Goal: Information Seeking & Learning: Find specific fact

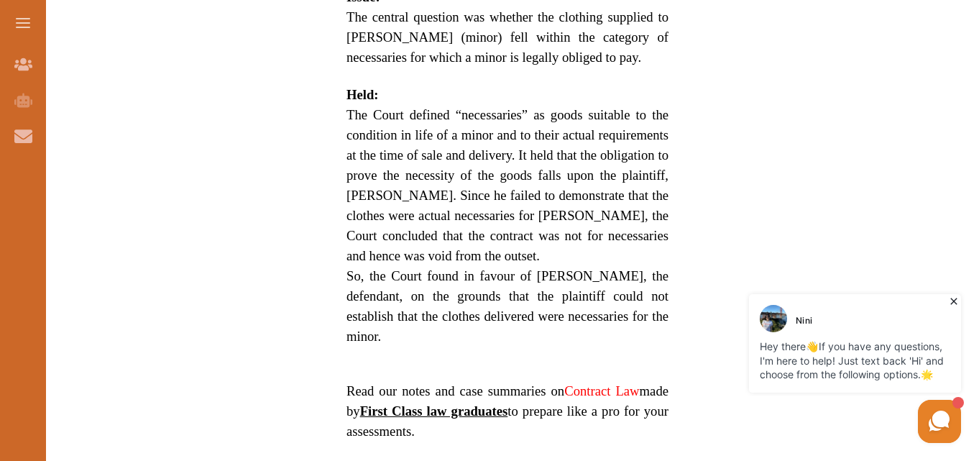
scroll to position [978, 0]
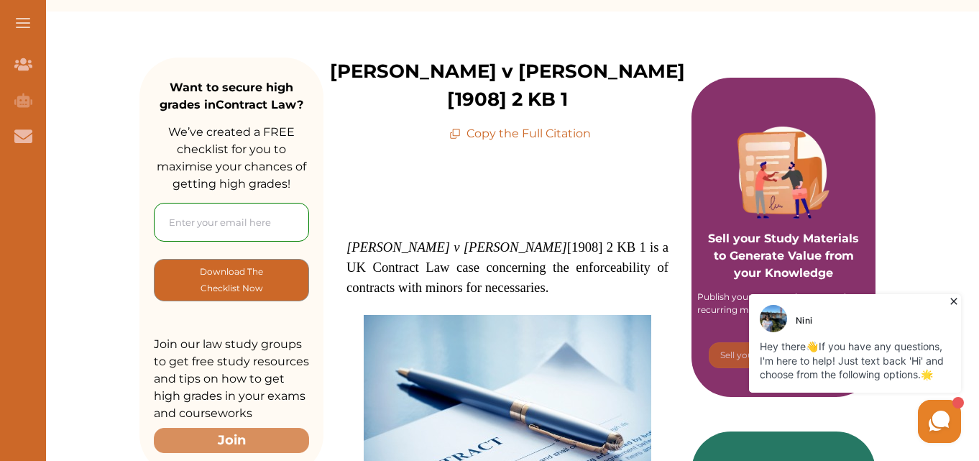
scroll to position [201, 0]
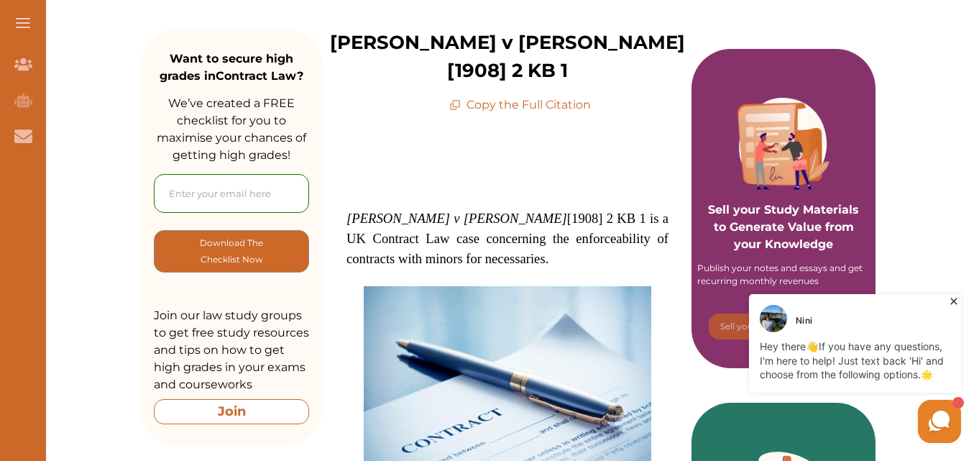
click at [277, 405] on button "Join" at bounding box center [231, 411] width 155 height 25
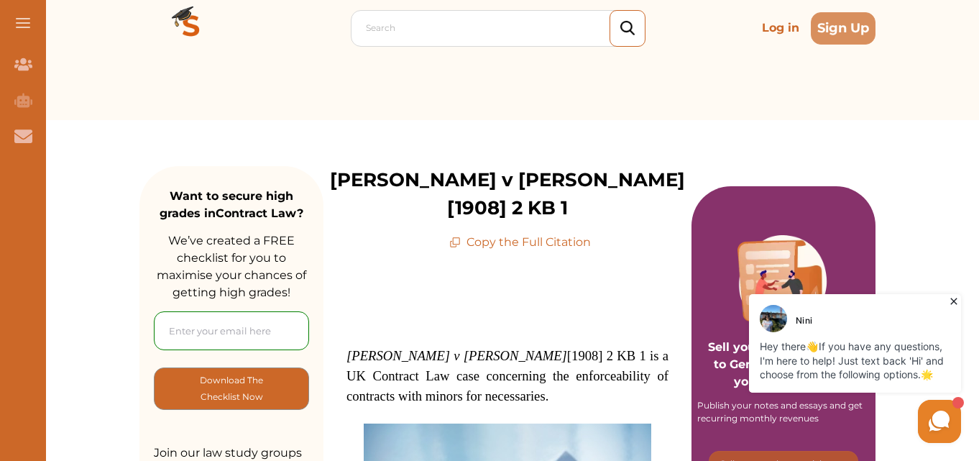
scroll to position [0, 0]
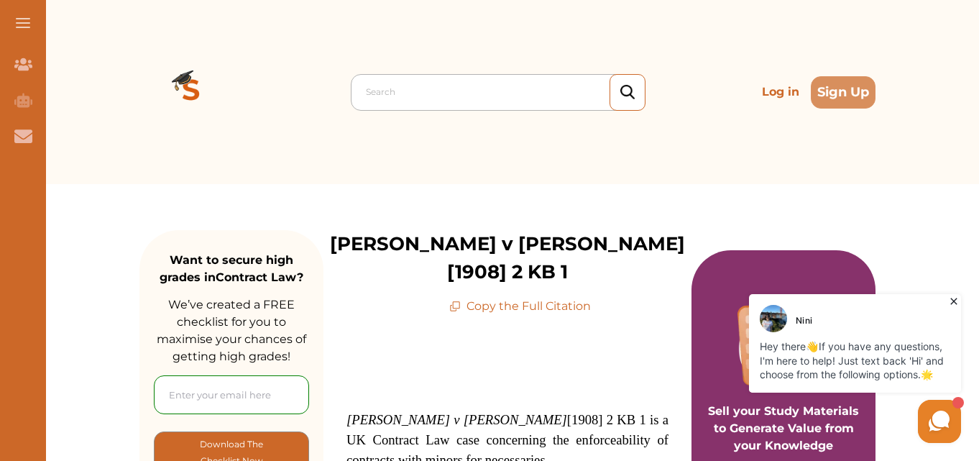
click at [526, 86] on div at bounding box center [502, 92] width 272 height 20
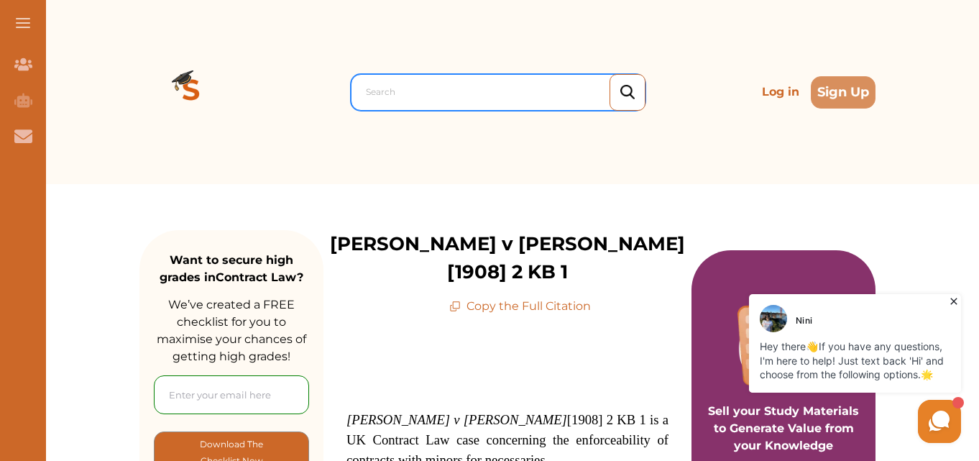
click at [526, 86] on div at bounding box center [502, 92] width 272 height 20
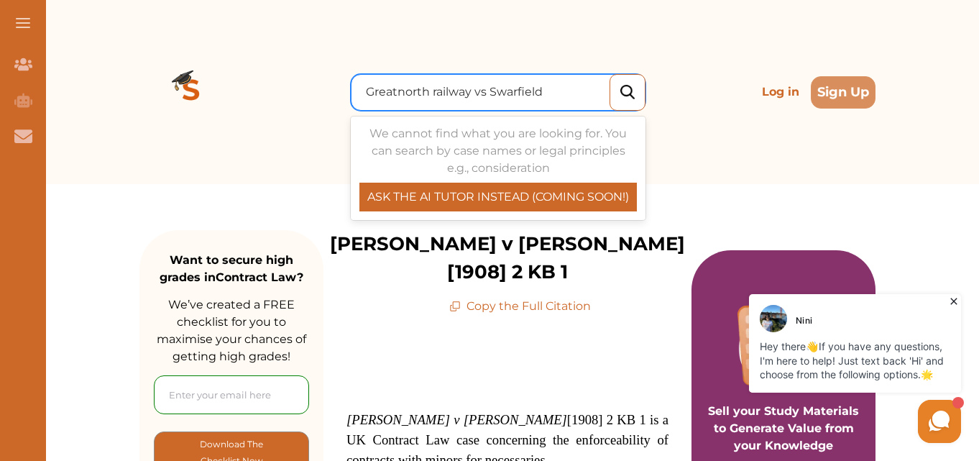
type input "Greatnorth railway vs Swarfield"
drag, startPoint x: 526, startPoint y: 86, endPoint x: 679, endPoint y: 41, distance: 159.1
click at [679, 41] on div "0 results available for search term Greatnorth railway vs [GEOGRAPHIC_DATA]. Us…" at bounding box center [508, 92] width 736 height 184
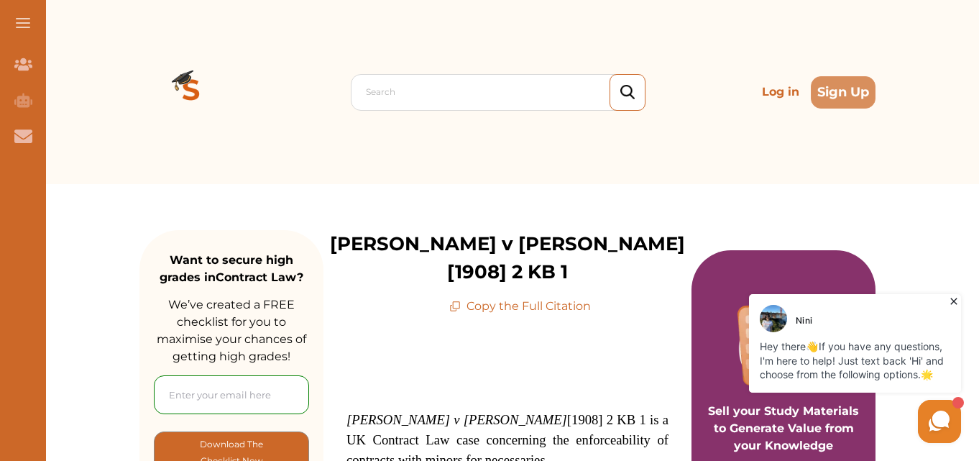
click at [634, 92] on img at bounding box center [628, 92] width 14 height 15
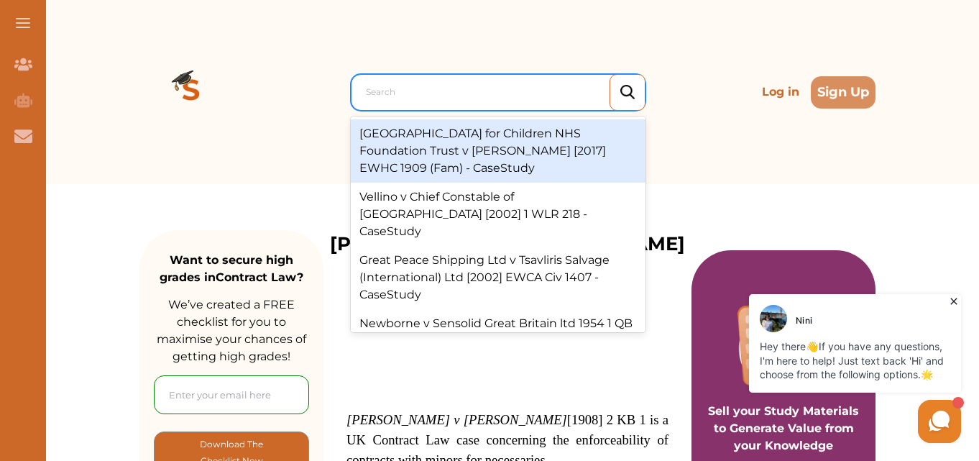
click at [479, 93] on div at bounding box center [502, 92] width 272 height 20
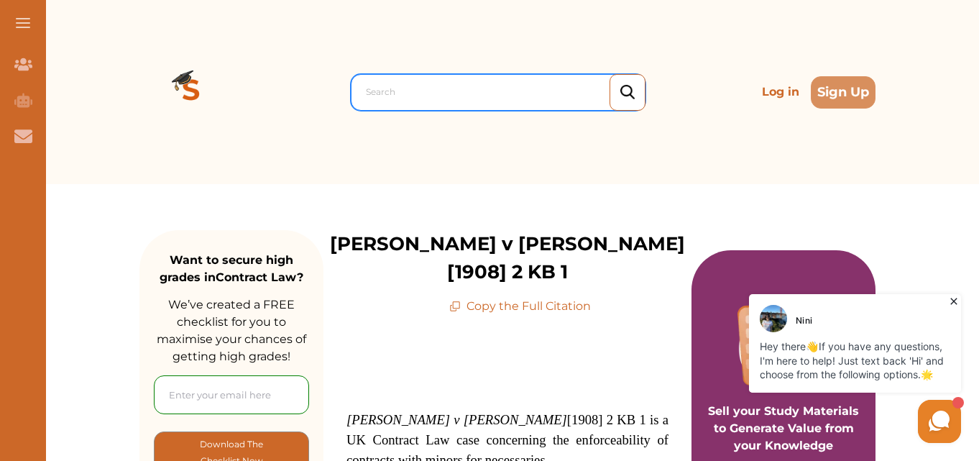
click at [479, 93] on div at bounding box center [502, 92] width 272 height 20
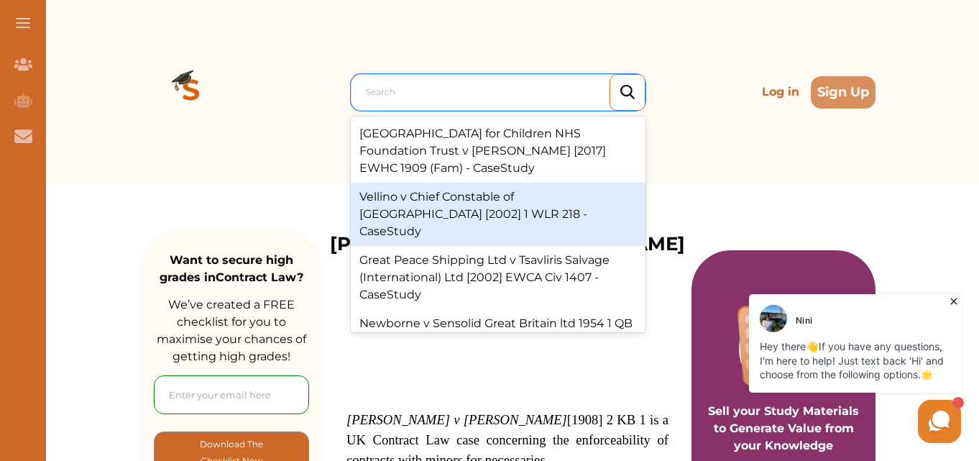
type input "g"
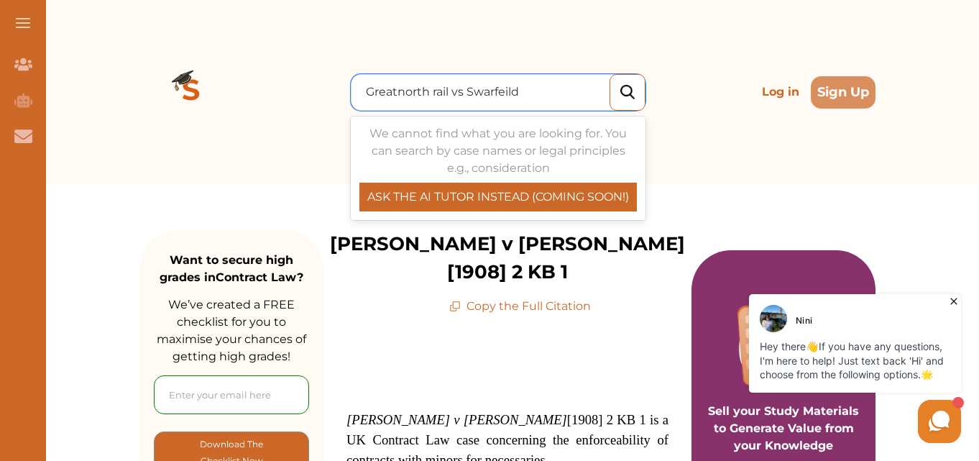
type input "Greatnorth rail vs Swarfeild"
click at [631, 87] on img at bounding box center [628, 92] width 14 height 15
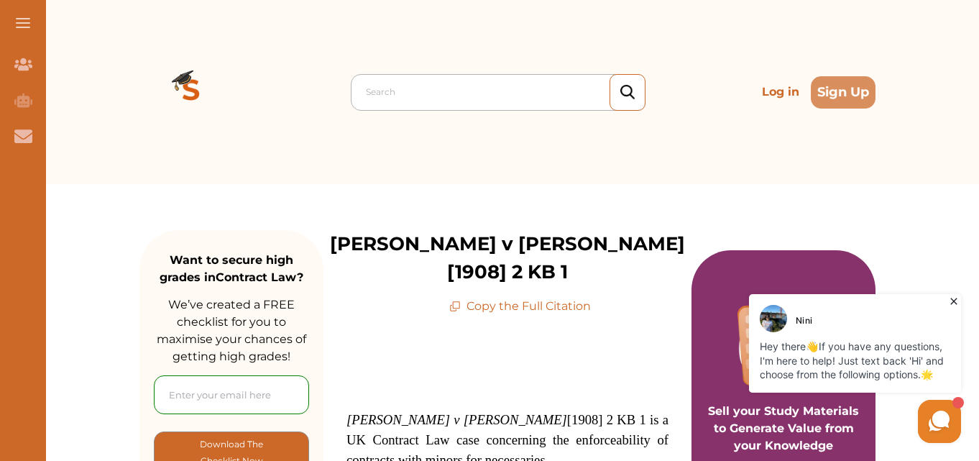
click at [568, 78] on div "Search" at bounding box center [498, 92] width 295 height 37
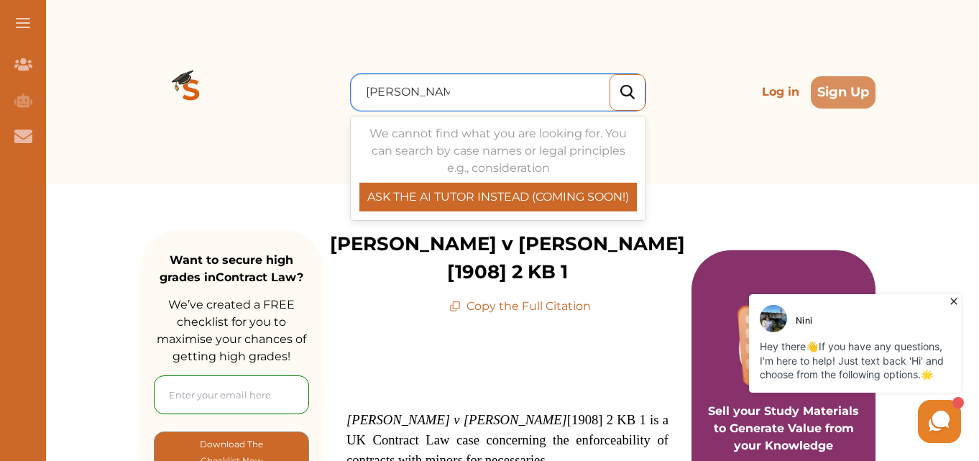
type input "[PERSON_NAME] vs D"
click at [625, 96] on img at bounding box center [628, 92] width 14 height 15
